Goal: Information Seeking & Learning: Stay updated

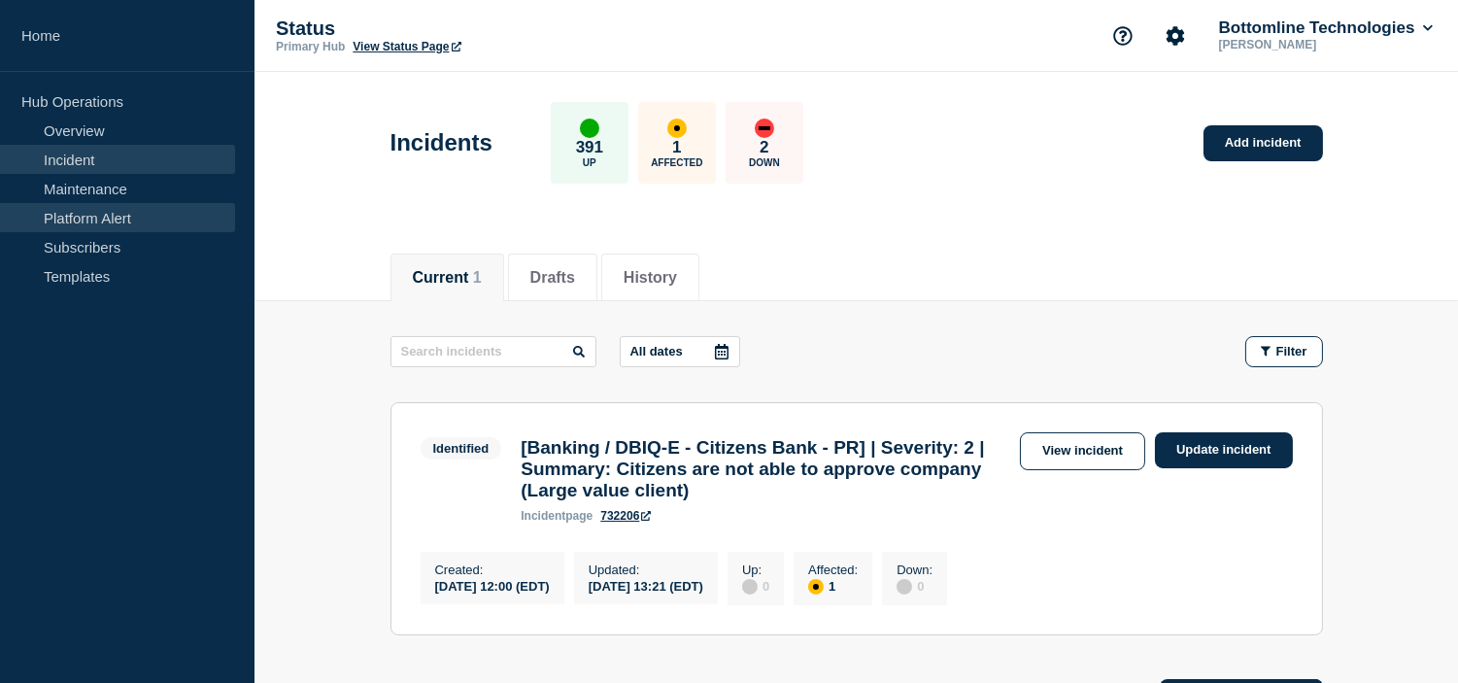
click at [103, 203] on link "Platform Alert" at bounding box center [117, 217] width 235 height 29
click at [97, 194] on link "Maintenance" at bounding box center [117, 188] width 235 height 29
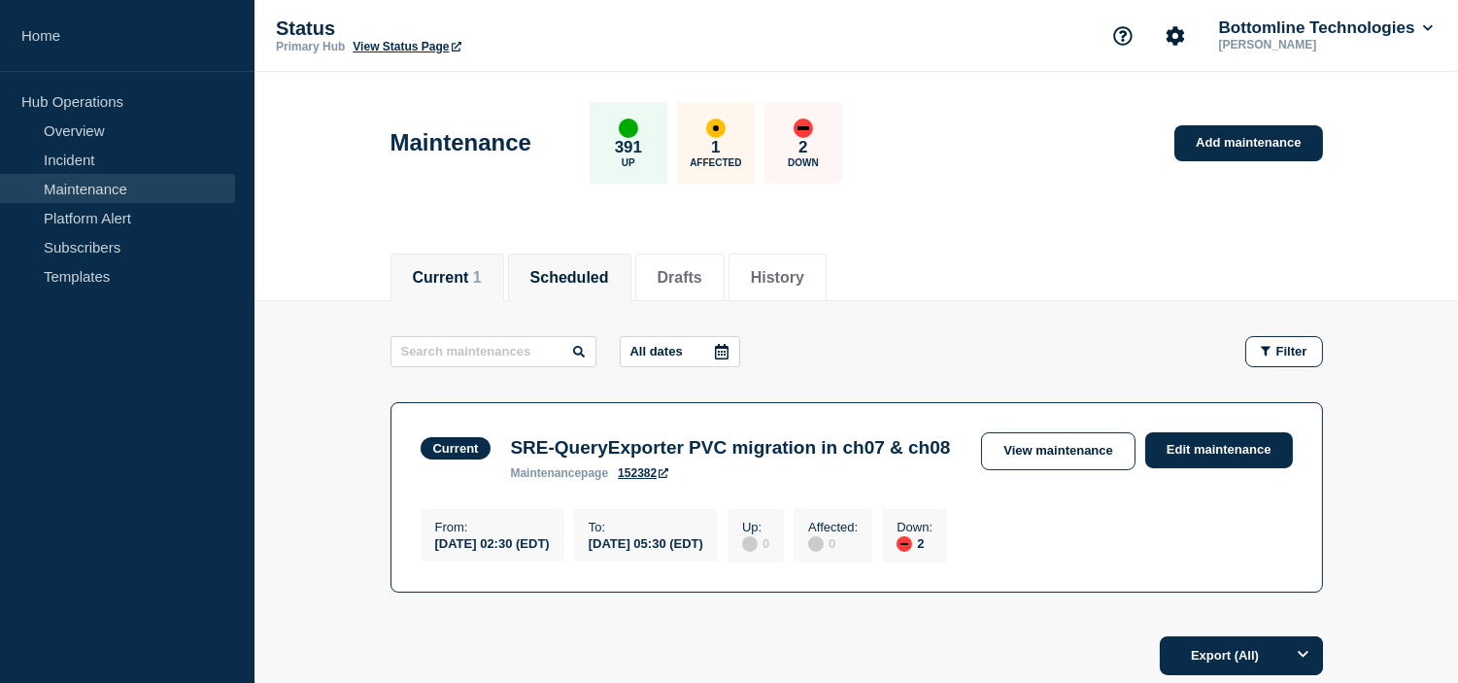
click at [561, 284] on button "Scheduled" at bounding box center [569, 277] width 79 height 17
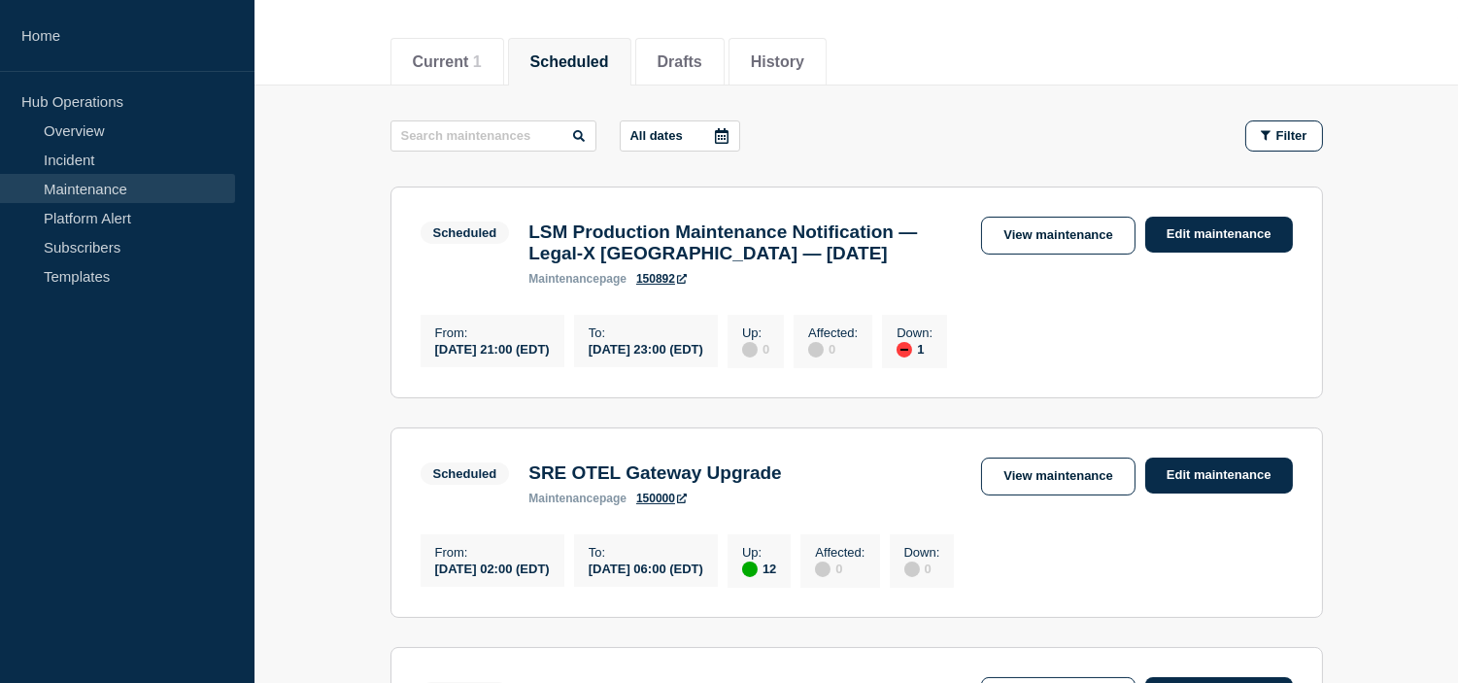
scroll to position [323, 0]
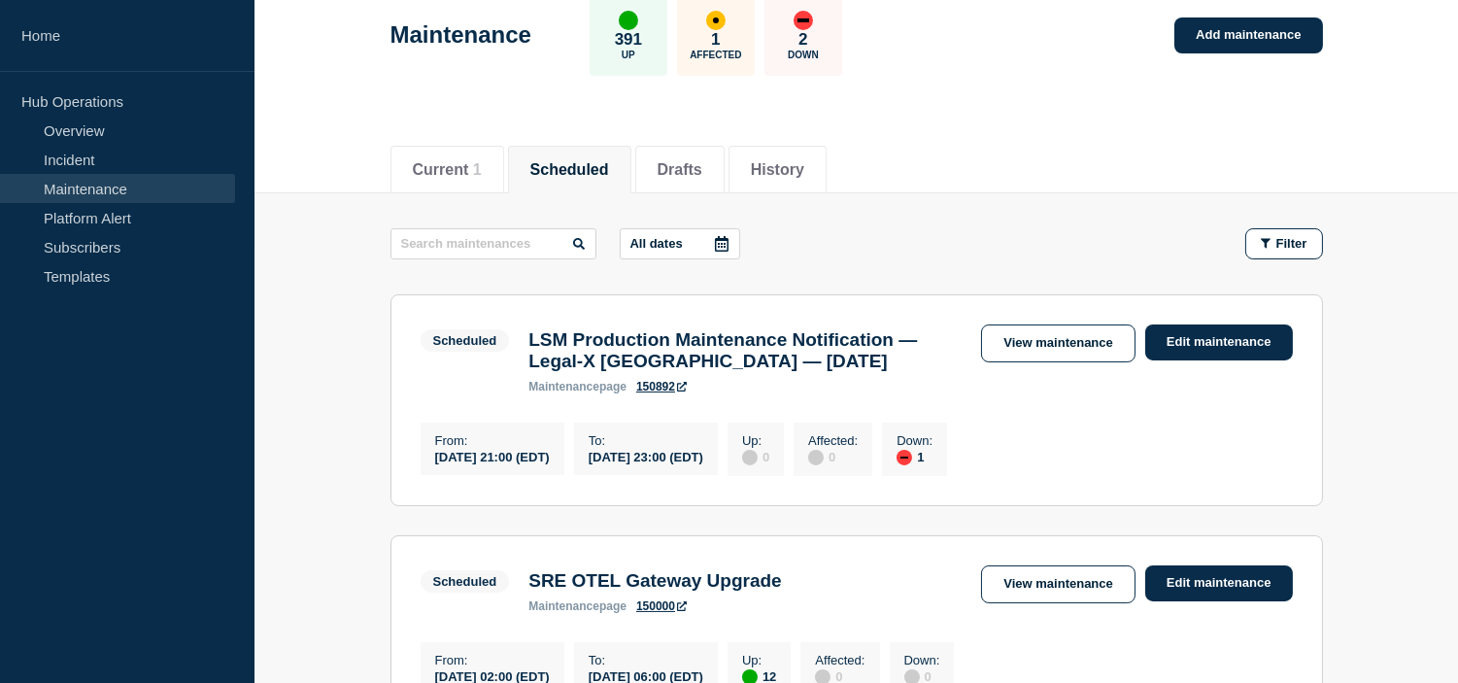
scroll to position [0, 0]
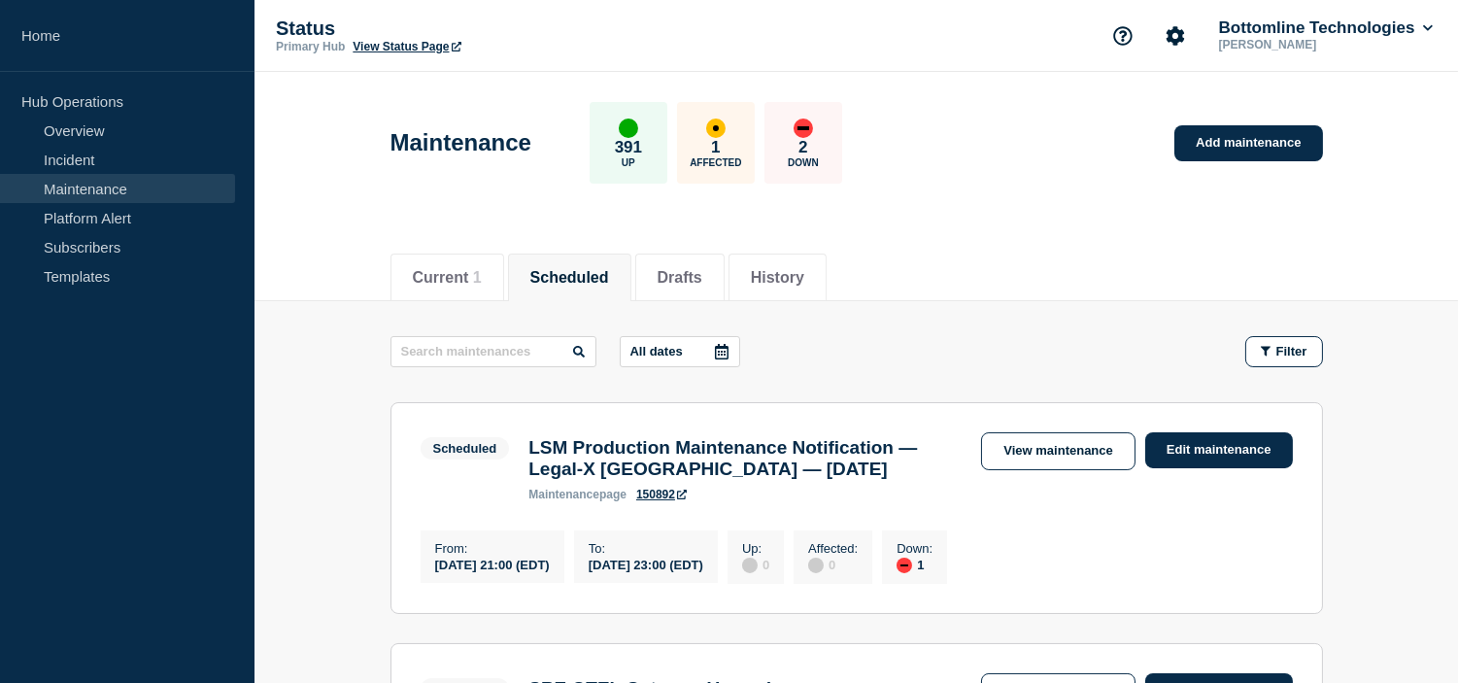
click at [949, 197] on header "Maintenance 391 Up 1 Affected 2 Down Add maintenance" at bounding box center [857, 153] width 1204 height 162
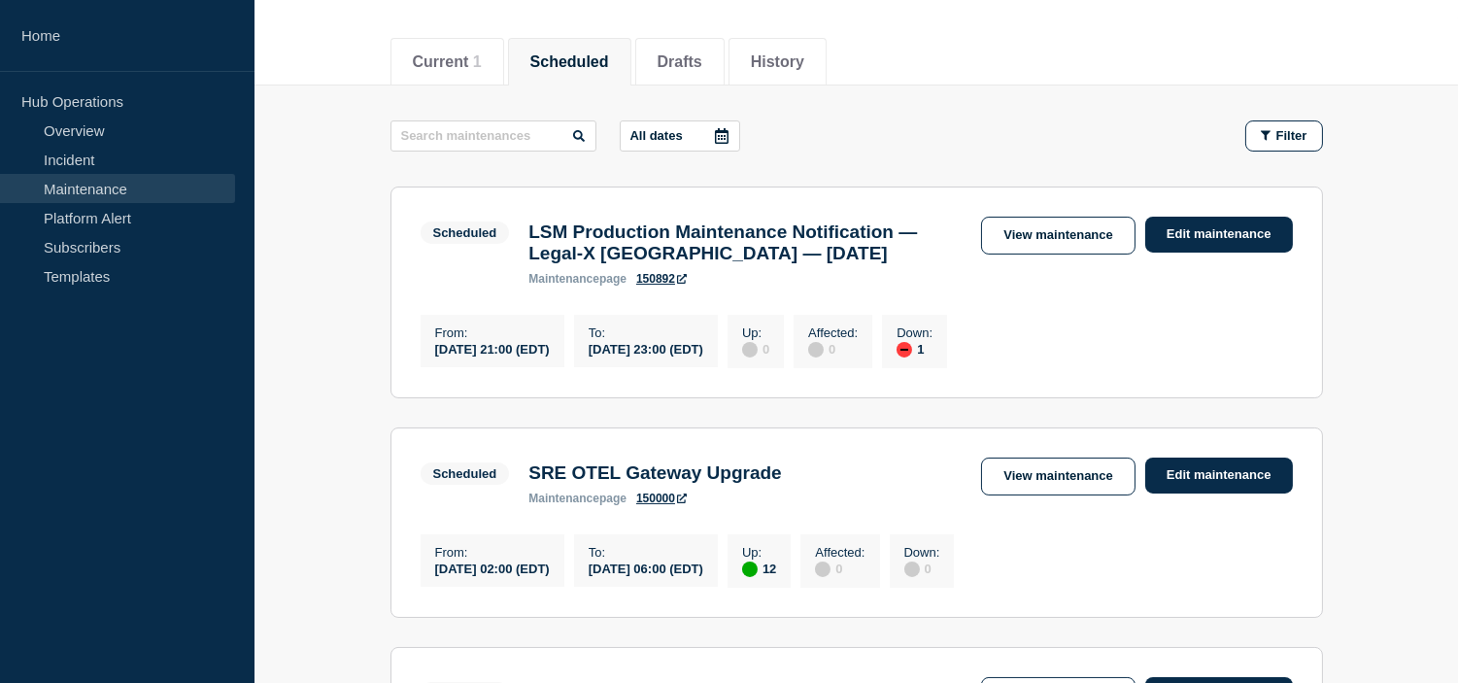
scroll to position [323, 0]
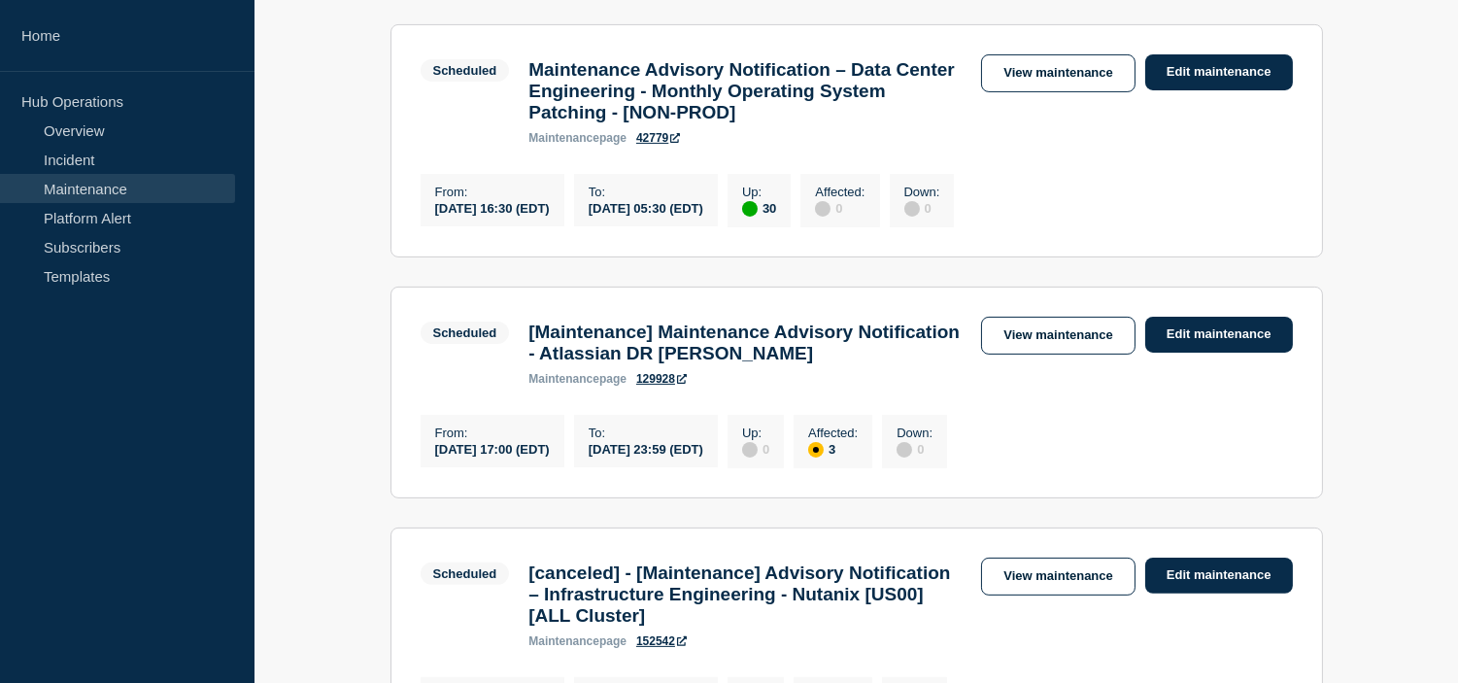
scroll to position [1187, 0]
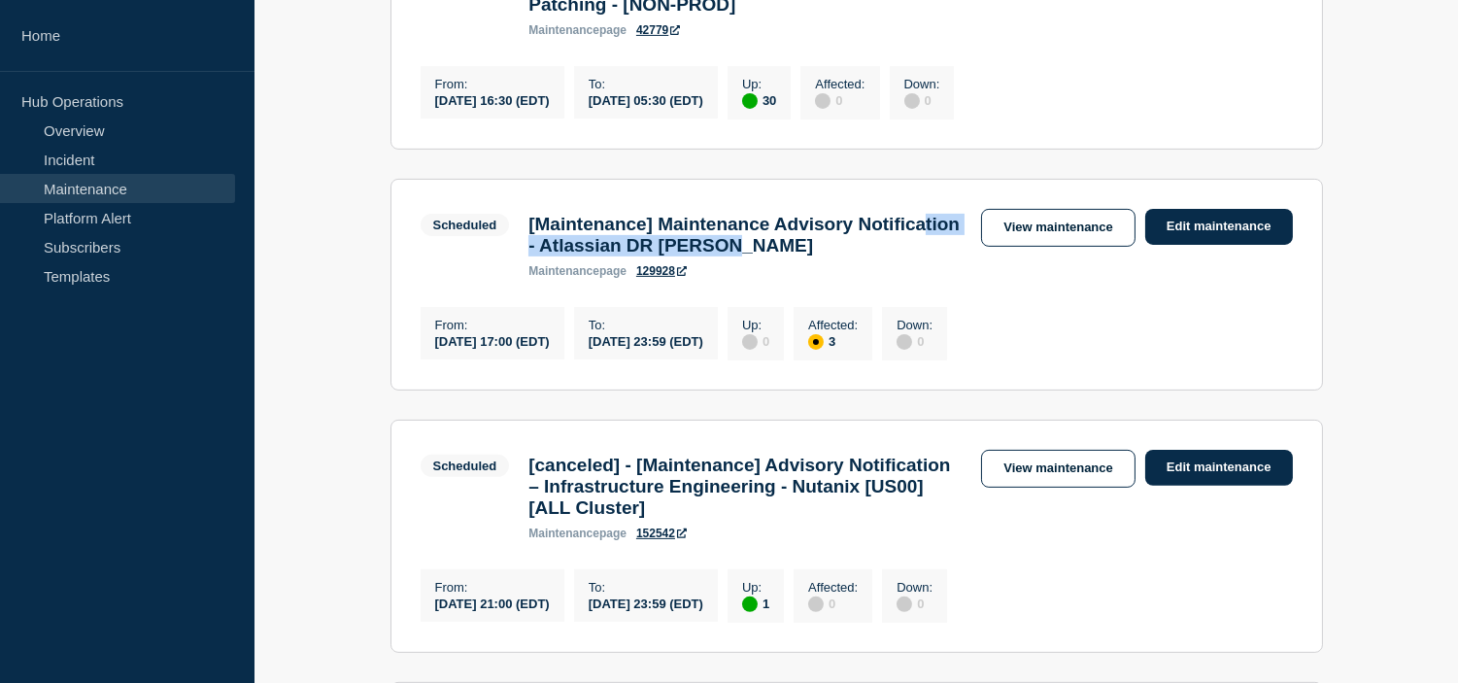
drag, startPoint x: 890, startPoint y: 321, endPoint x: 626, endPoint y: 303, distance: 264.8
click at [600, 256] on h3 "[Maintenance] Maintenance Advisory Notification - Atlassian DR [PERSON_NAME]" at bounding box center [744, 235] width 433 height 43
